Goal: Information Seeking & Learning: Check status

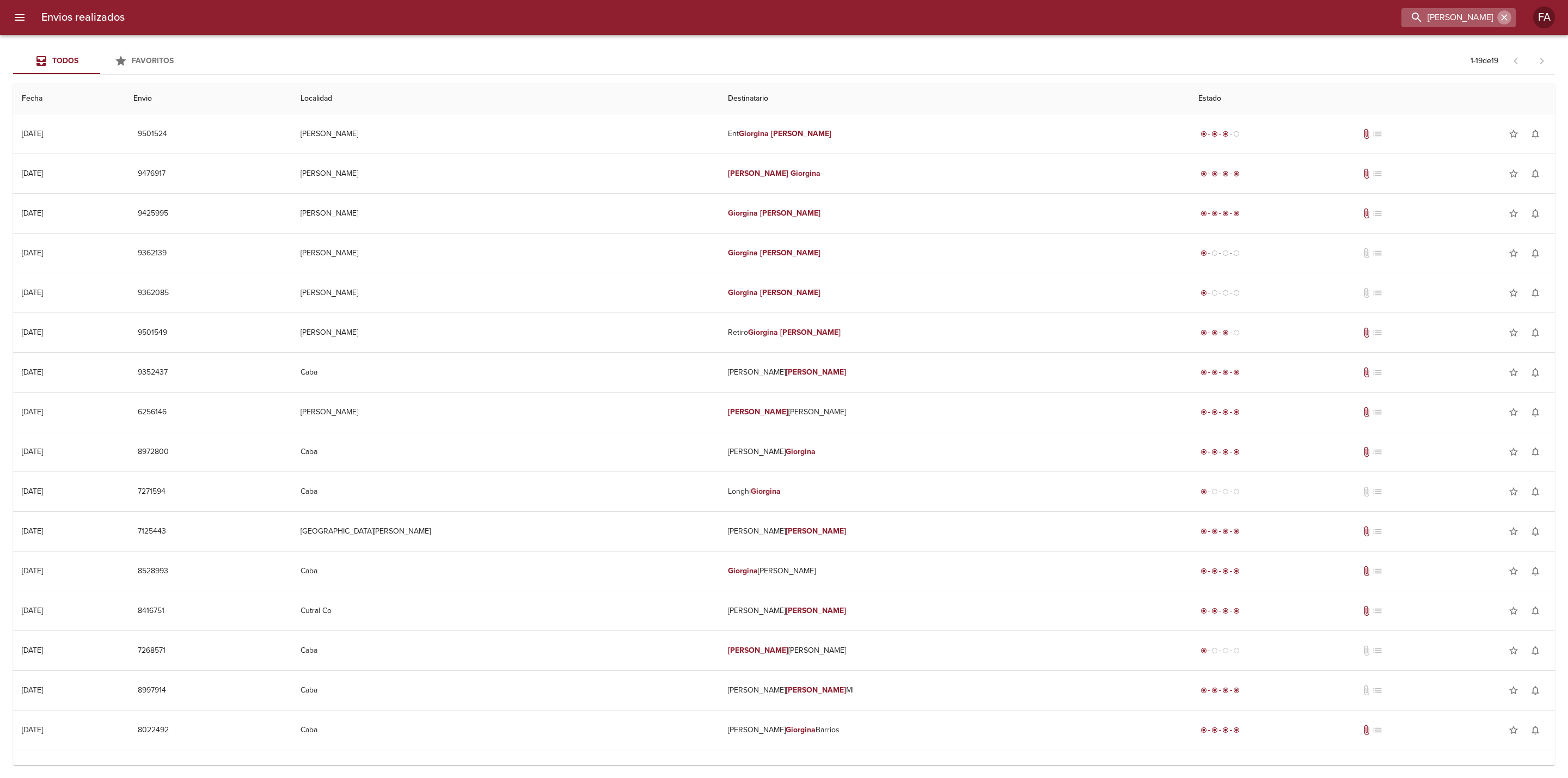
click at [1504, 18] on icon "button" at bounding box center [1504, 17] width 11 height 11
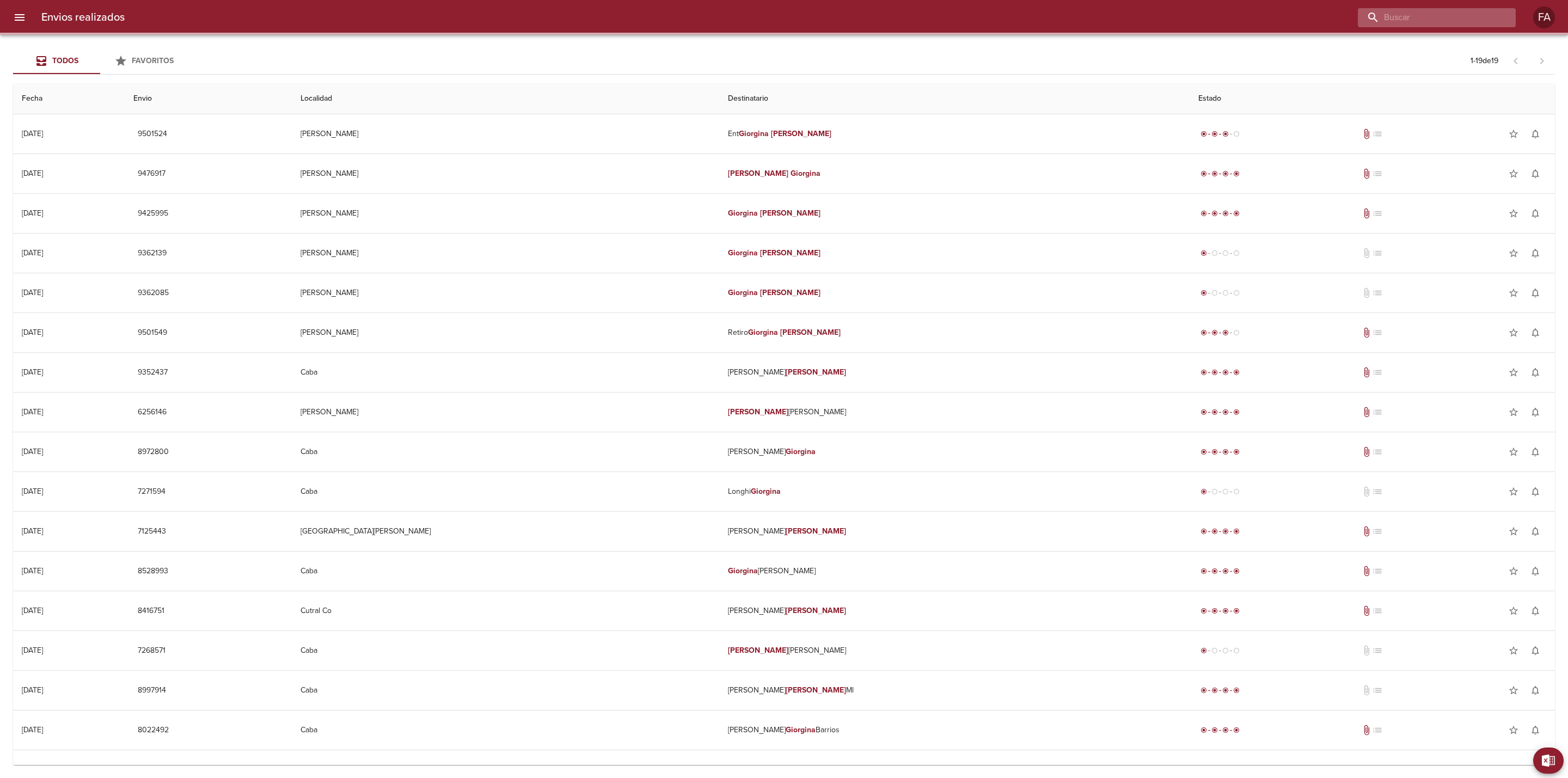
click at [1490, 20] on input "buscar" at bounding box center [1427, 17] width 140 height 19
paste input "[PERSON_NAME]"
type input "[PERSON_NAME]"
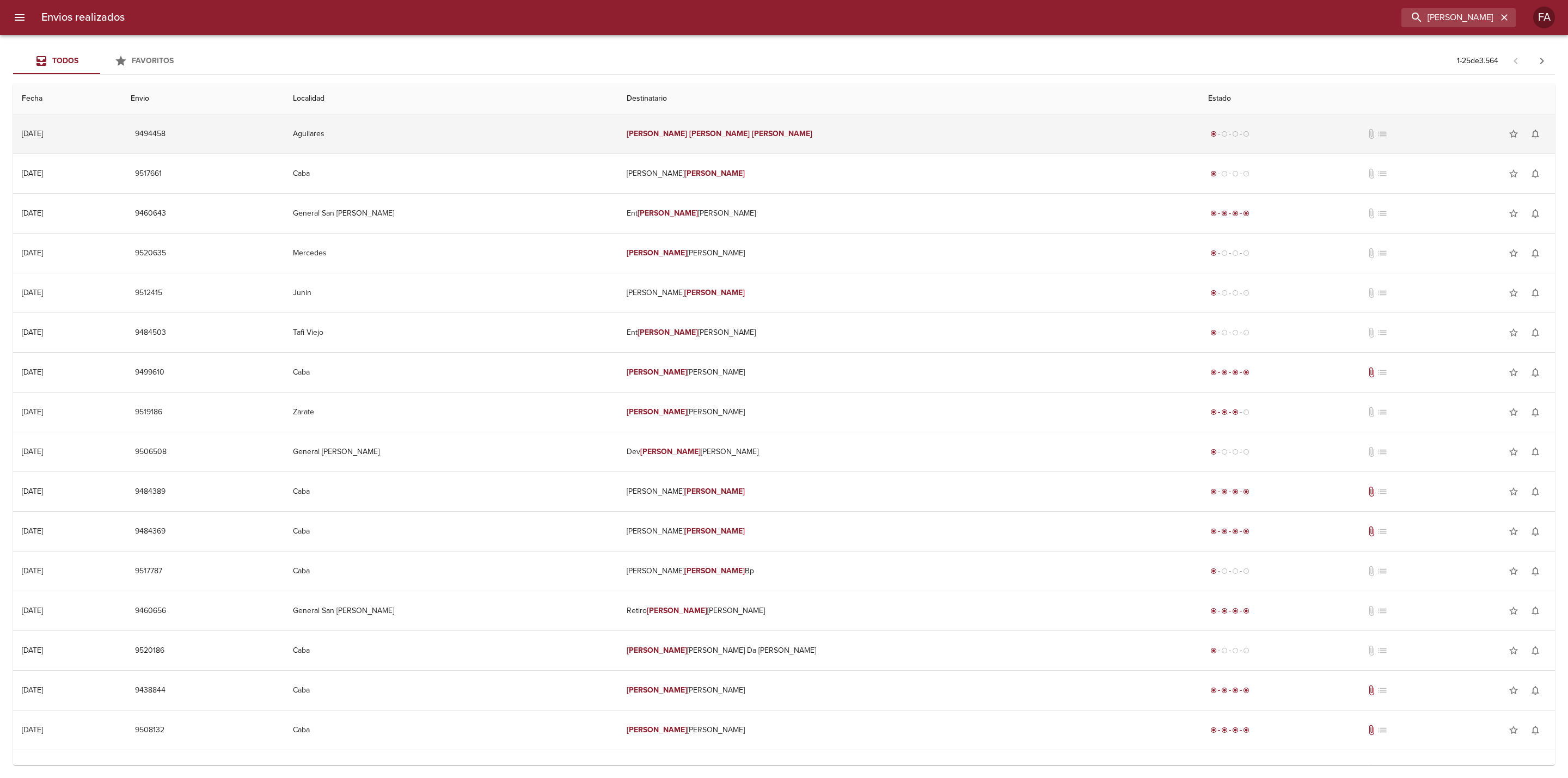
click at [609, 137] on td "Aguilares" at bounding box center [451, 133] width 334 height 39
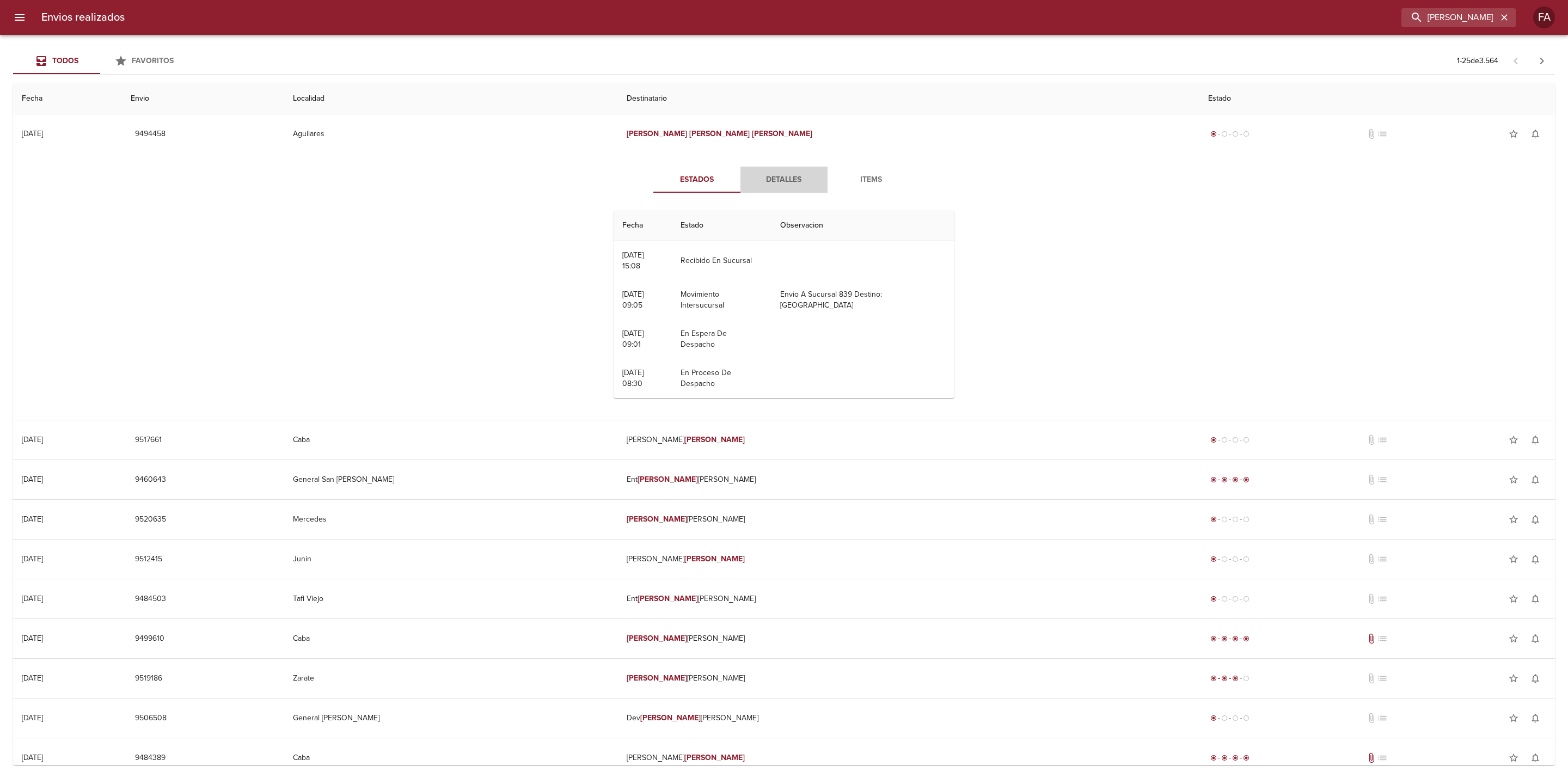
click at [783, 182] on span "Detalles" at bounding box center [784, 180] width 74 height 13
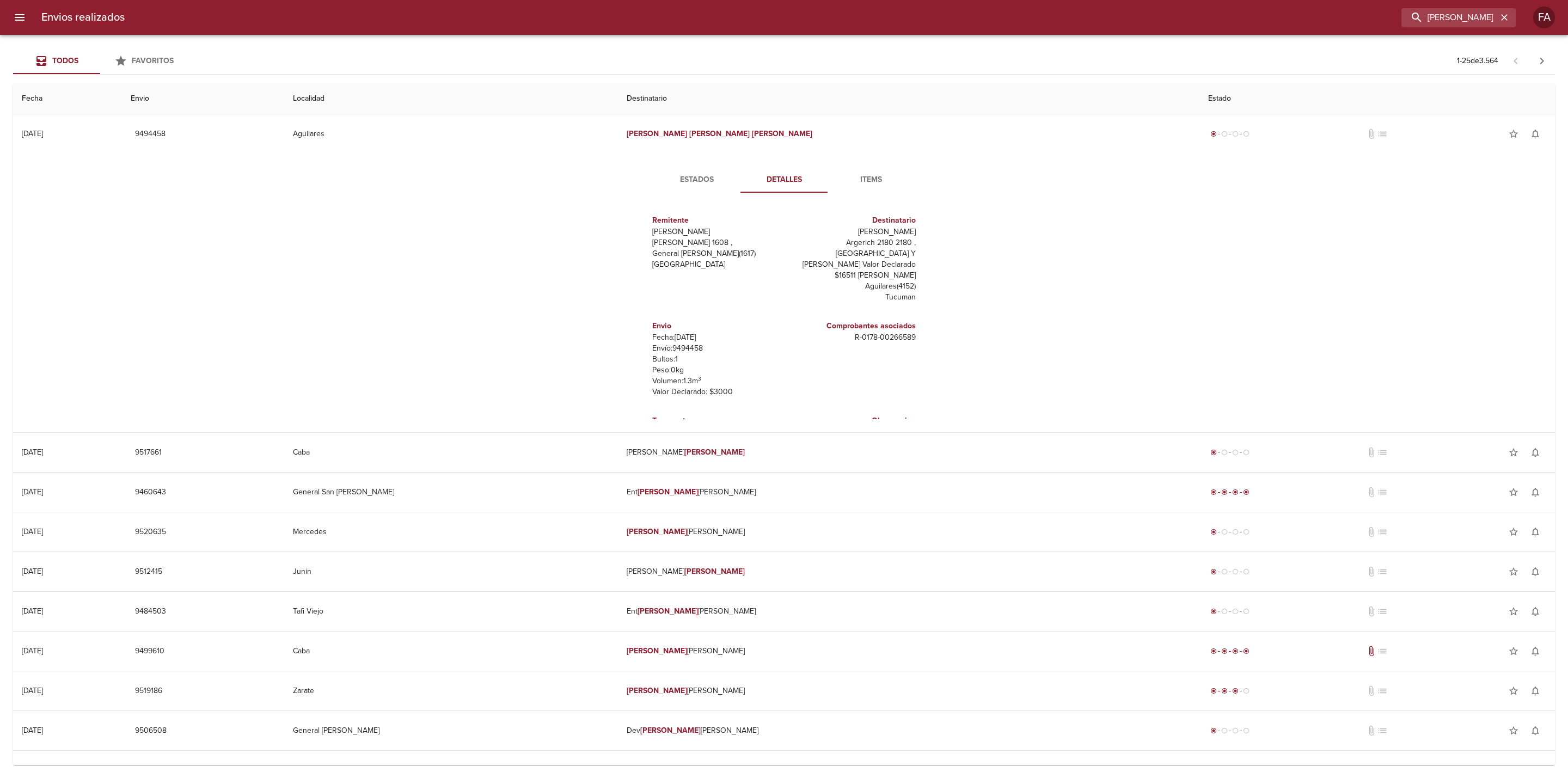
scroll to position [15, 0]
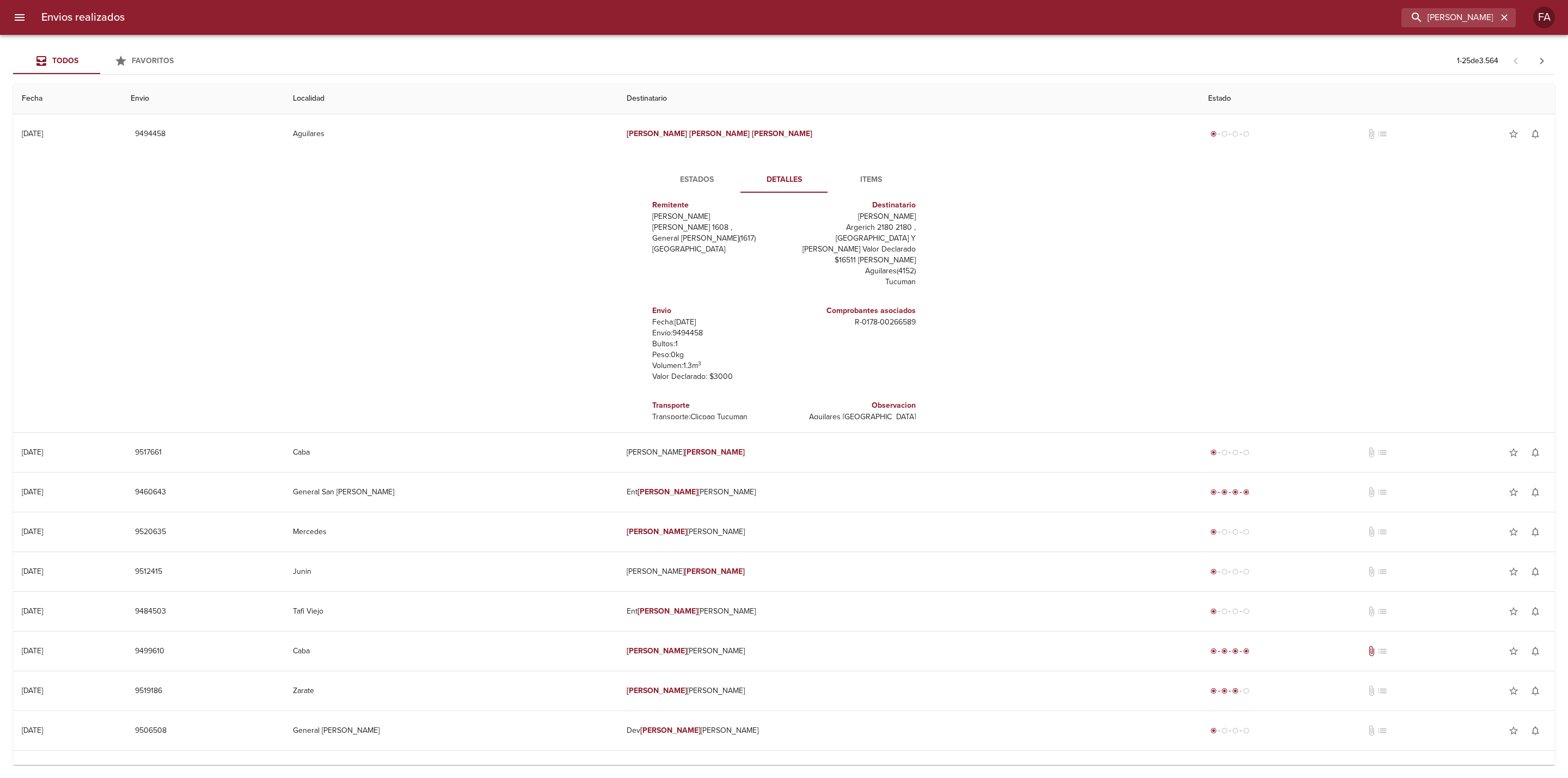
click at [699, 190] on button "Estados" at bounding box center [697, 180] width 88 height 26
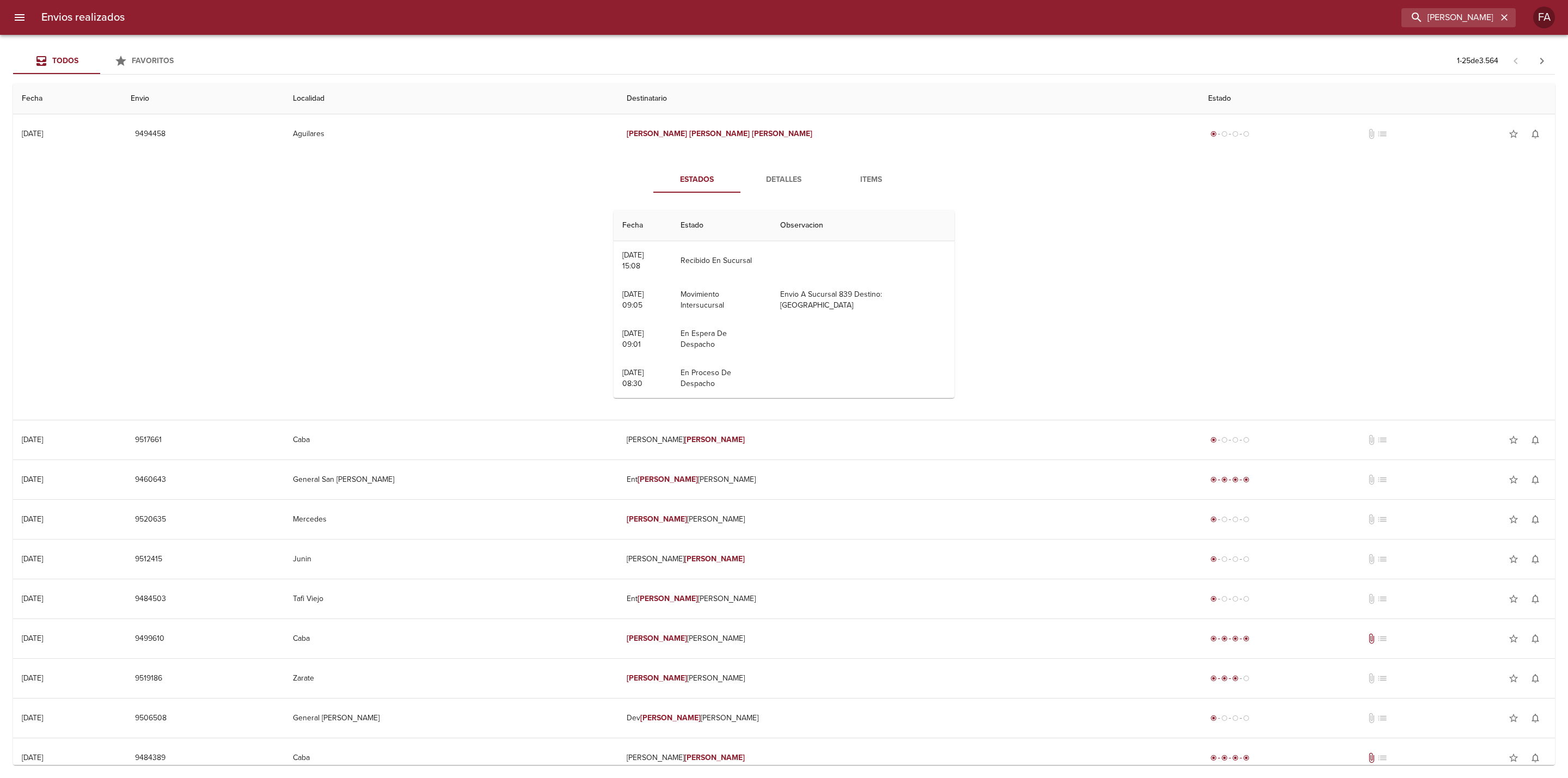
scroll to position [0, 0]
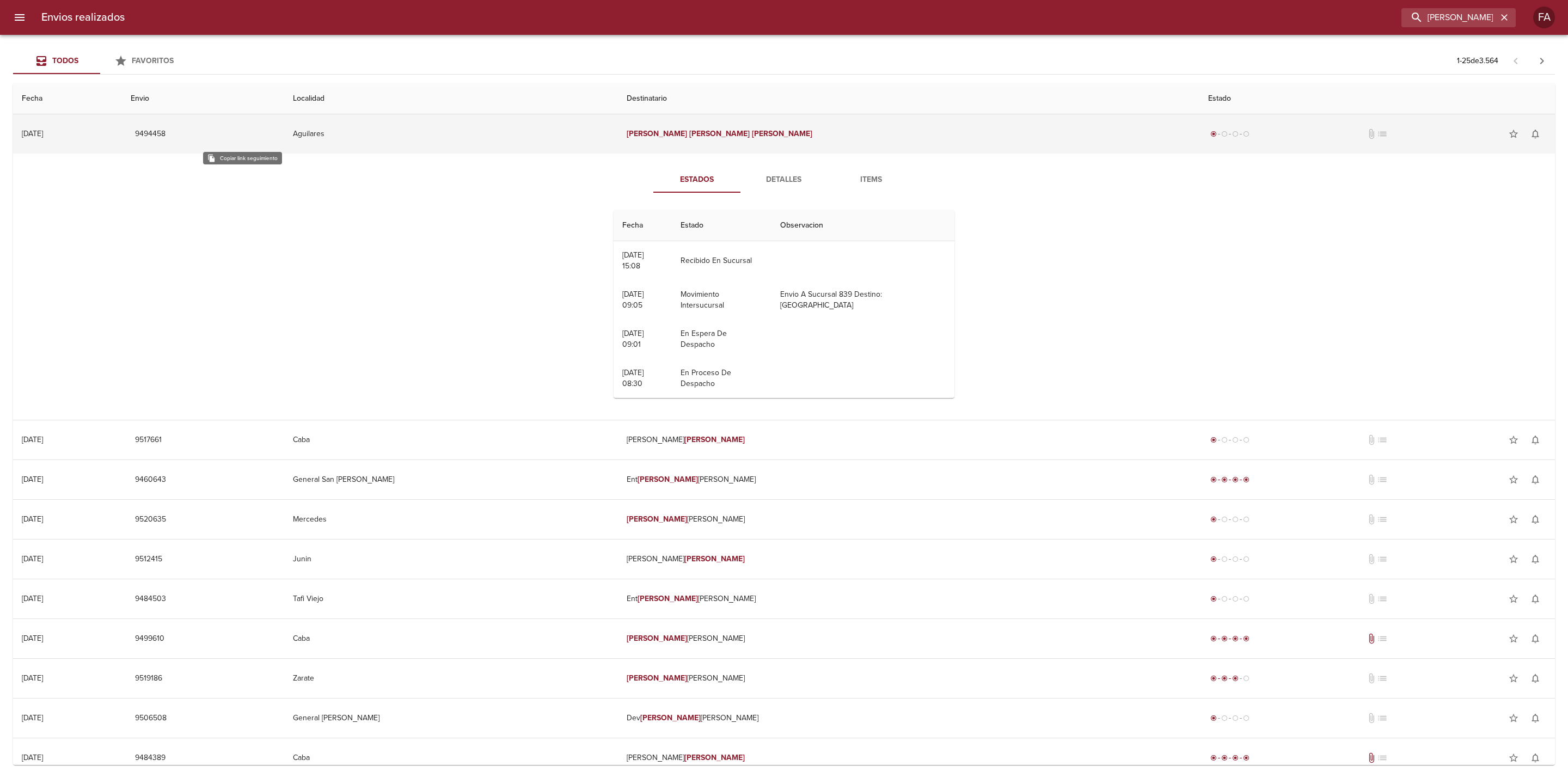
click at [165, 130] on span "9494458" at bounding box center [150, 134] width 31 height 13
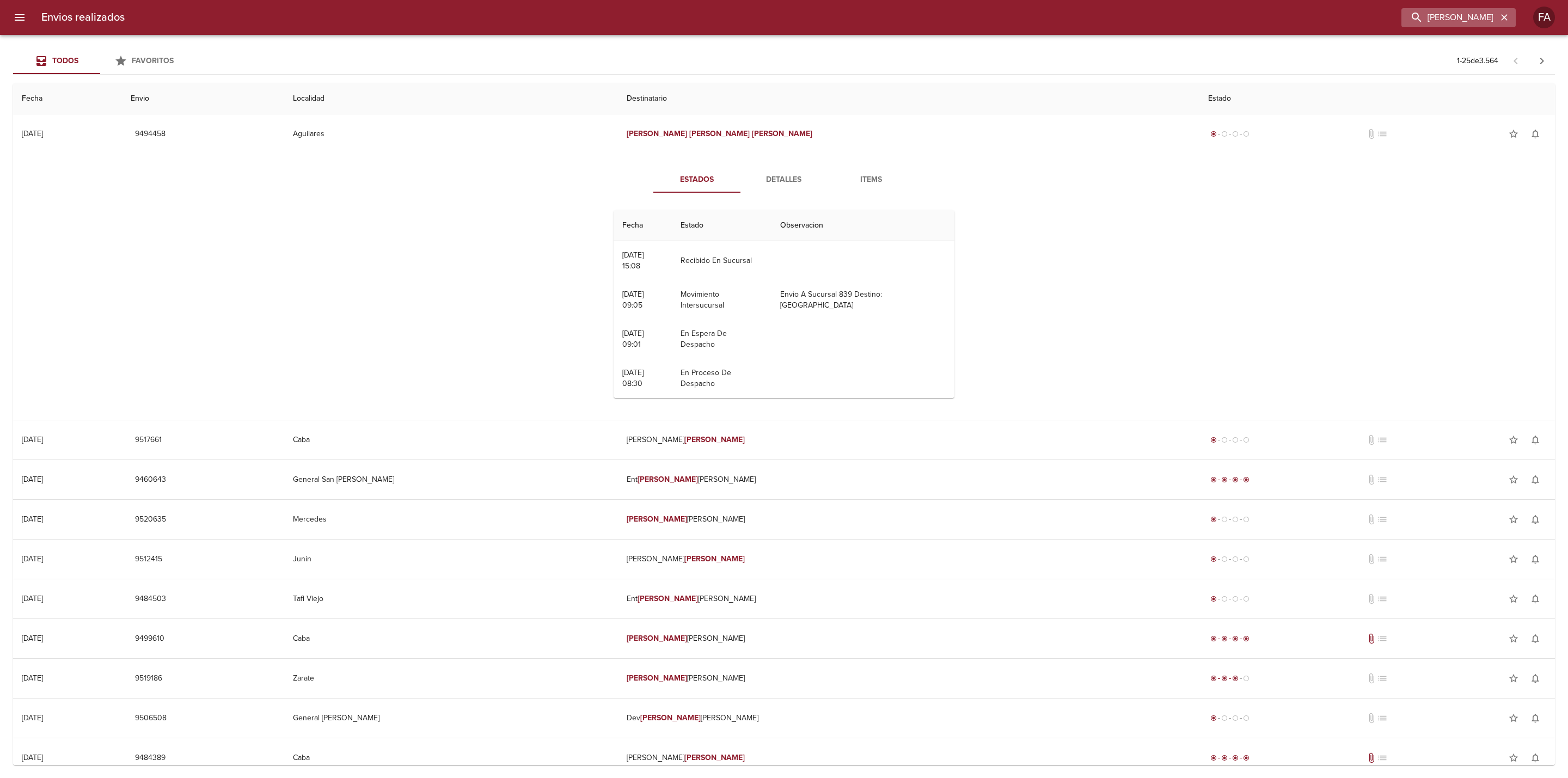
click at [1506, 15] on icon "button" at bounding box center [1504, 17] width 7 height 7
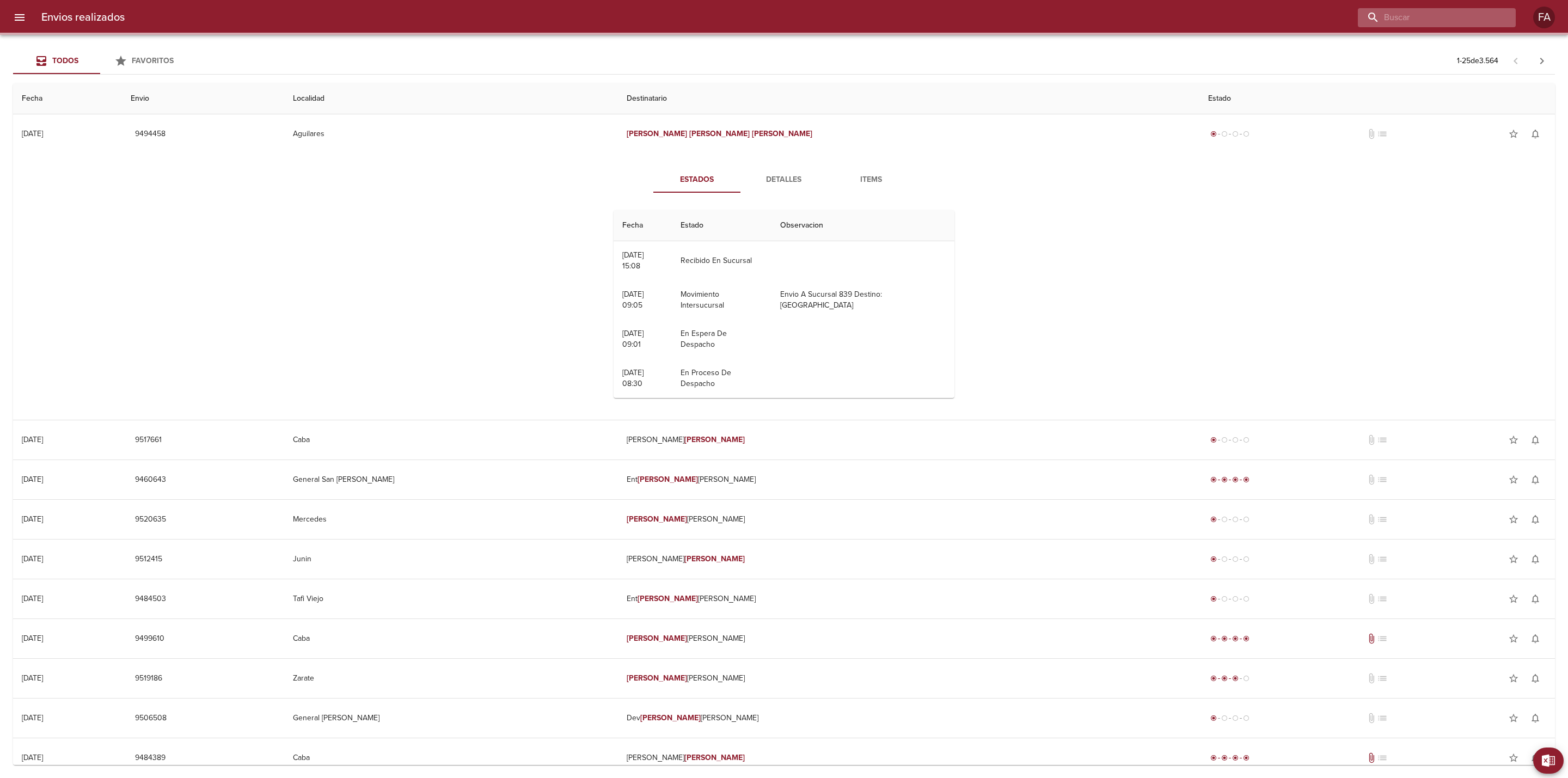
click at [1489, 15] on input "buscar" at bounding box center [1427, 17] width 140 height 19
paste input "miqueo silene"
type input "miqueo silene"
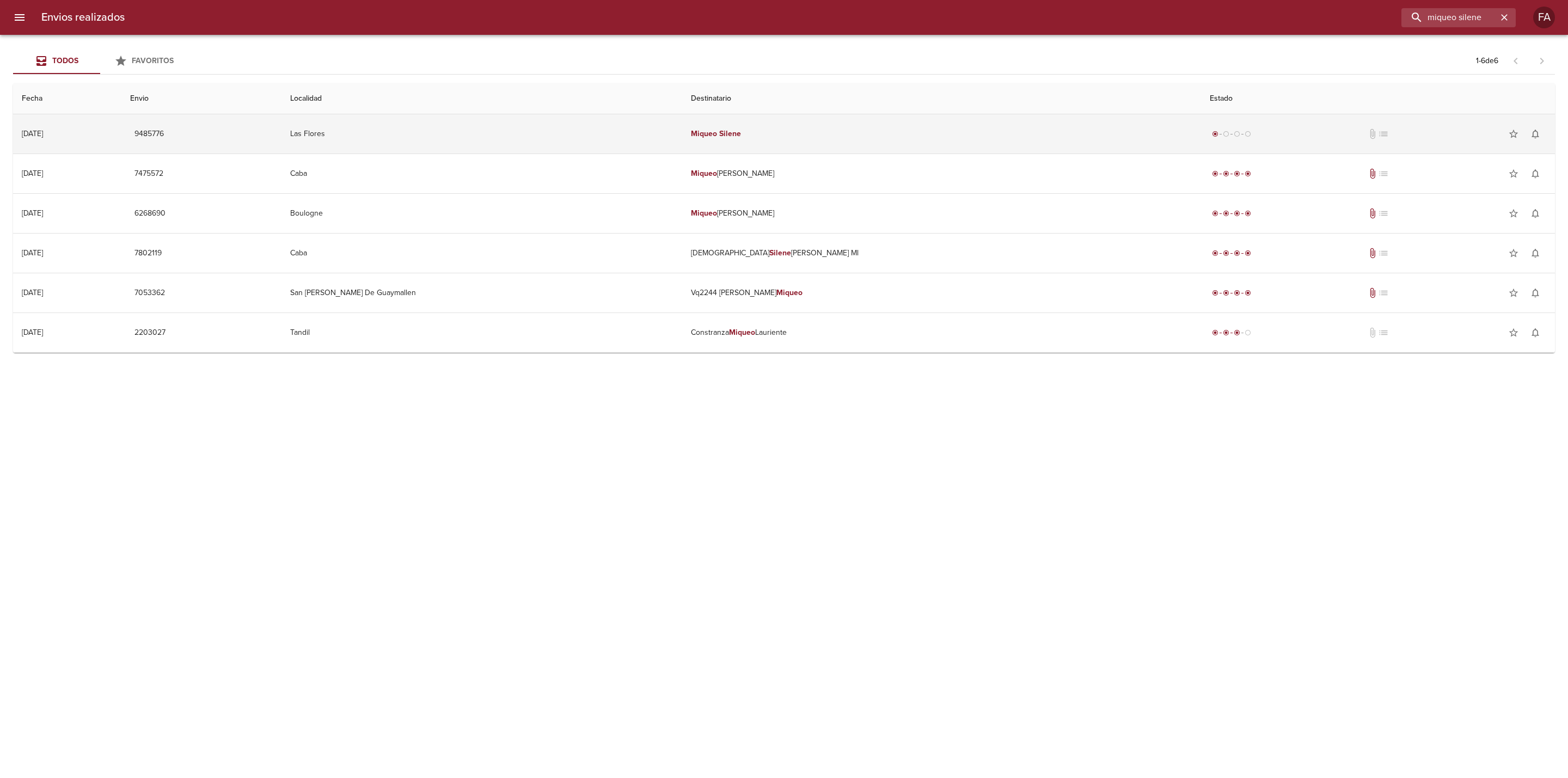
click at [682, 126] on td "Las Flores" at bounding box center [481, 133] width 400 height 39
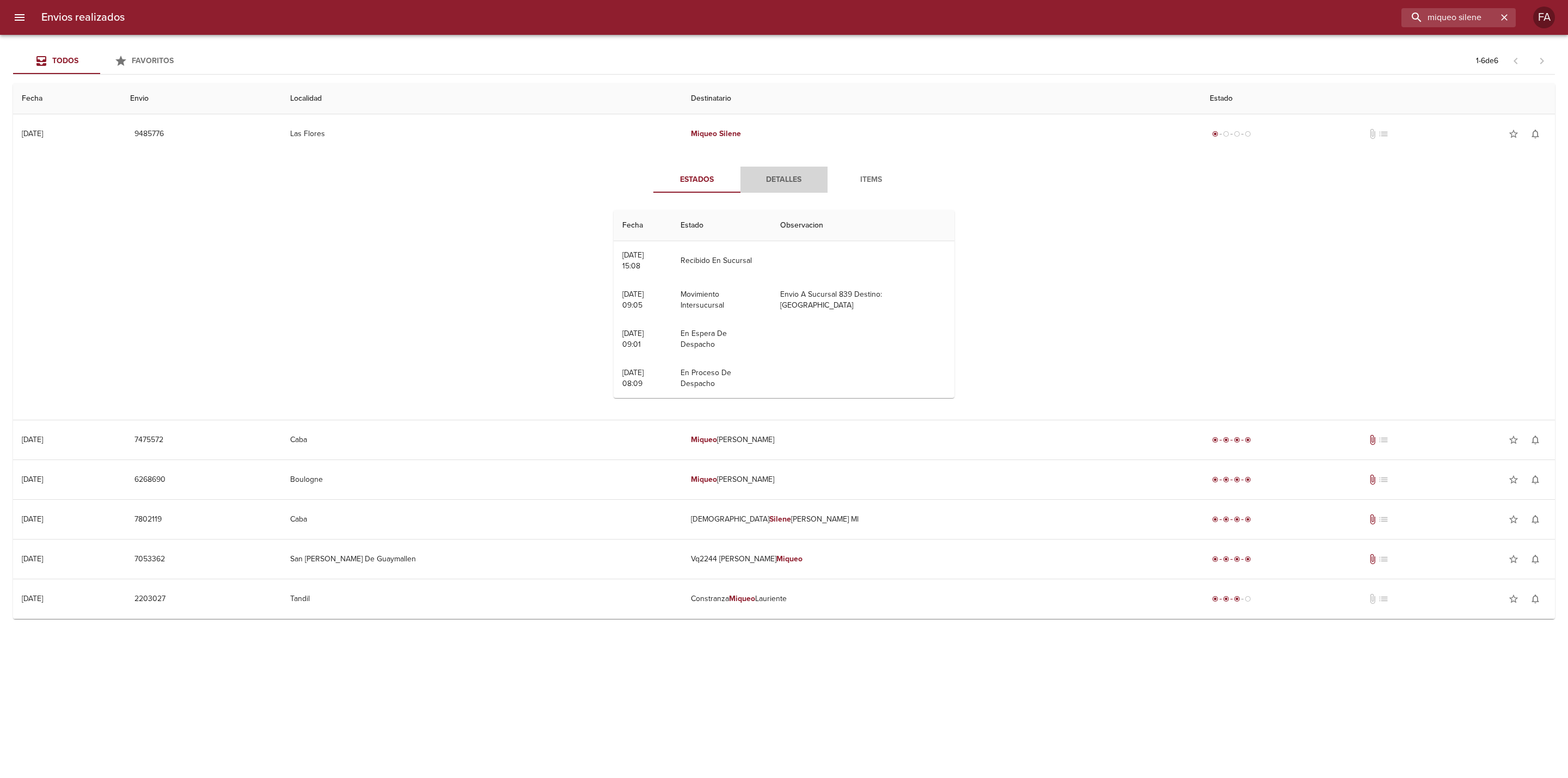
click at [770, 180] on span "Detalles" at bounding box center [784, 180] width 74 height 13
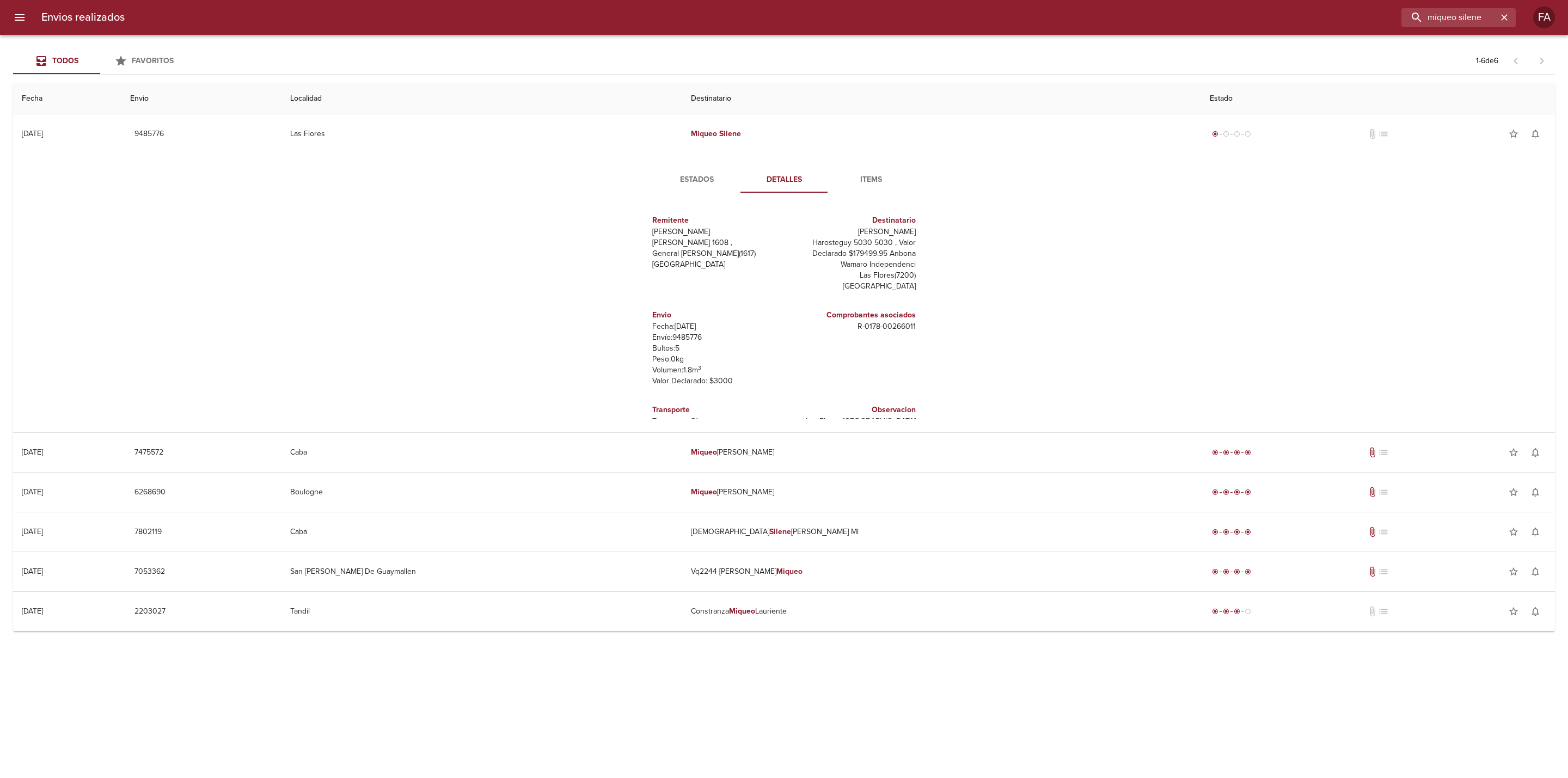
click at [682, 346] on p "Bultos: 5" at bounding box center [716, 348] width 127 height 11
click at [684, 338] on p "Envío: 9485776" at bounding box center [716, 337] width 127 height 11
copy p "9485776"
drag, startPoint x: 850, startPoint y: 330, endPoint x: 931, endPoint y: 327, distance: 81.1
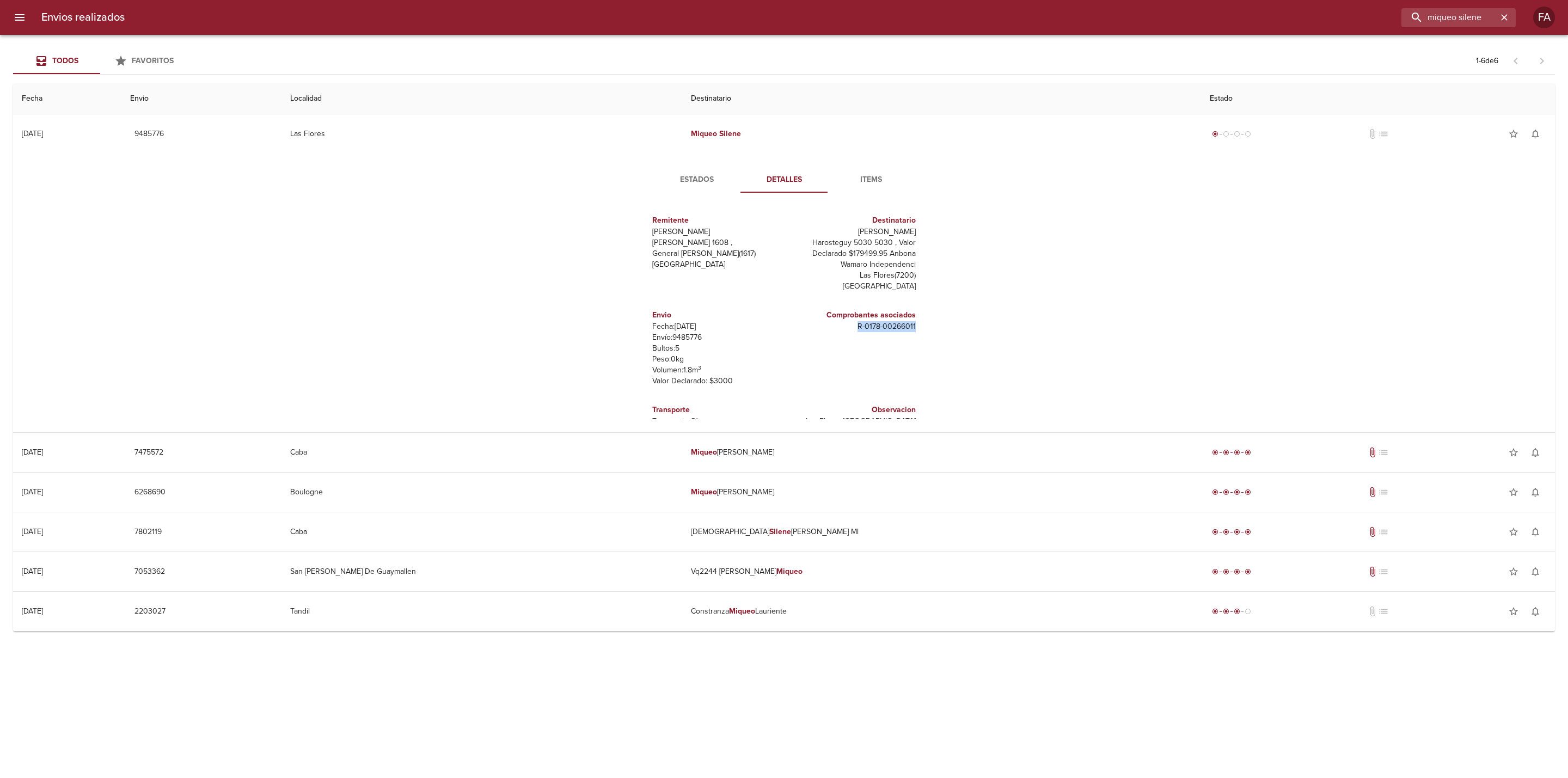
click at [931, 327] on div "Remitente Wamaro Tortuguitas [PERSON_NAME] 1608 , General [PERSON_NAME] ( 1617 …" at bounding box center [784, 311] width 300 height 218
copy p "R - 0178 - 00266011"
drag, startPoint x: 853, startPoint y: 233, endPoint x: 926, endPoint y: 233, distance: 73.0
click at [926, 233] on div "Remitente Wamaro Tortuguitas [PERSON_NAME] 1608 , General [PERSON_NAME] ( 1617 …" at bounding box center [784, 311] width 300 height 218
copy p "[PERSON_NAME]"
